Goal: Navigation & Orientation: Find specific page/section

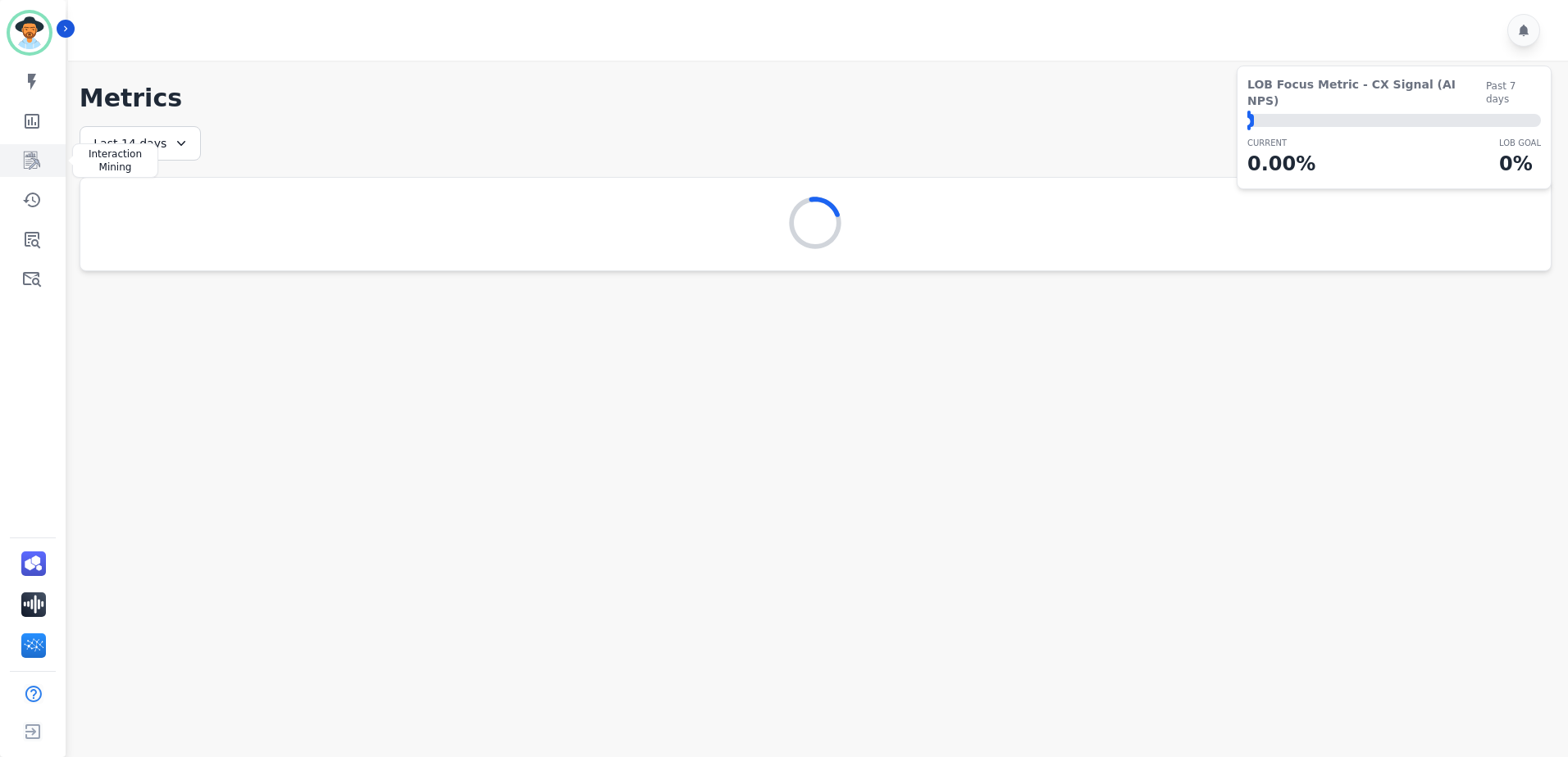
drag, startPoint x: 35, startPoint y: 166, endPoint x: 40, endPoint y: 173, distance: 8.6
click at [35, 166] on icon "Sidebar" at bounding box center [32, 161] width 20 height 20
